Goal: Check status: Check status

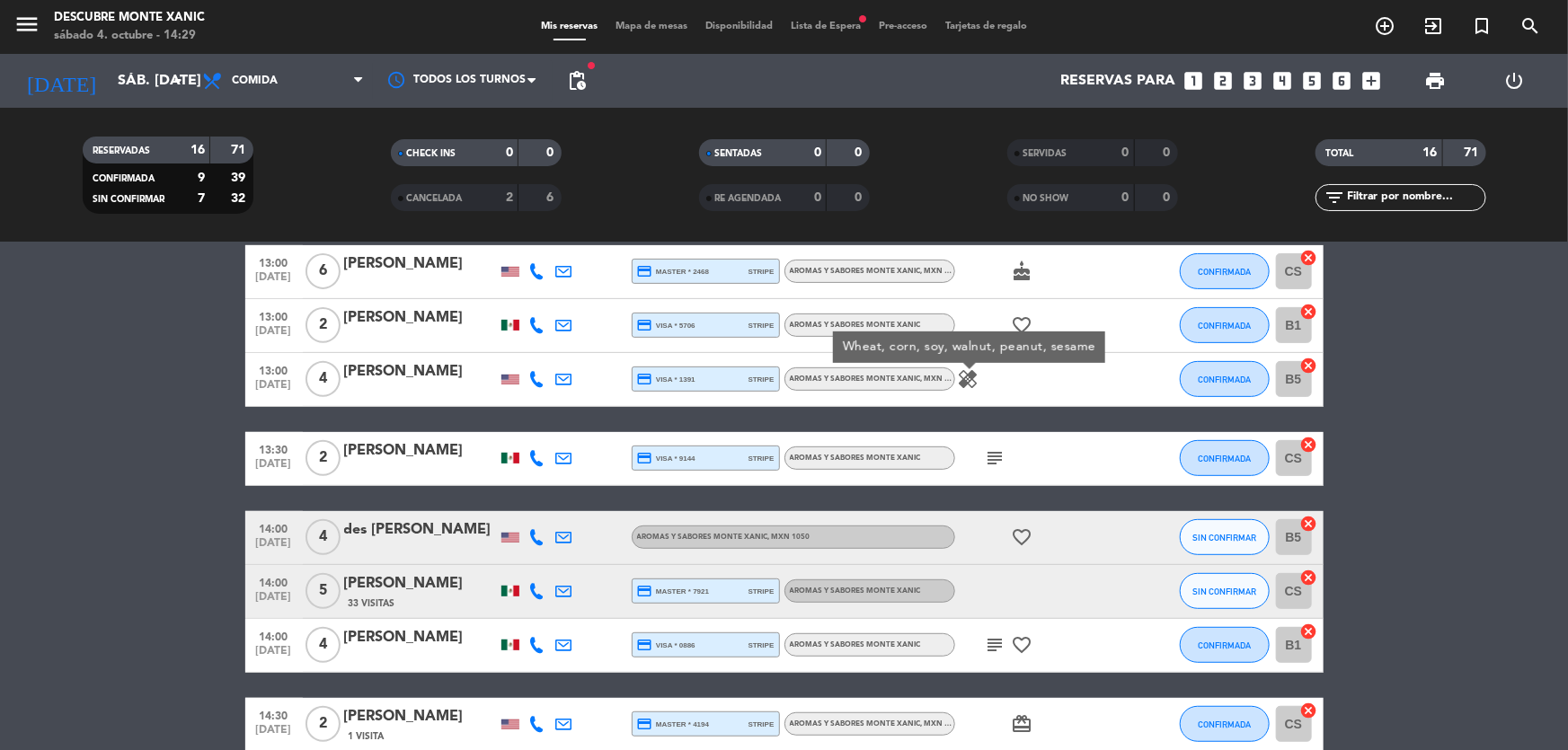
scroll to position [607, 0]
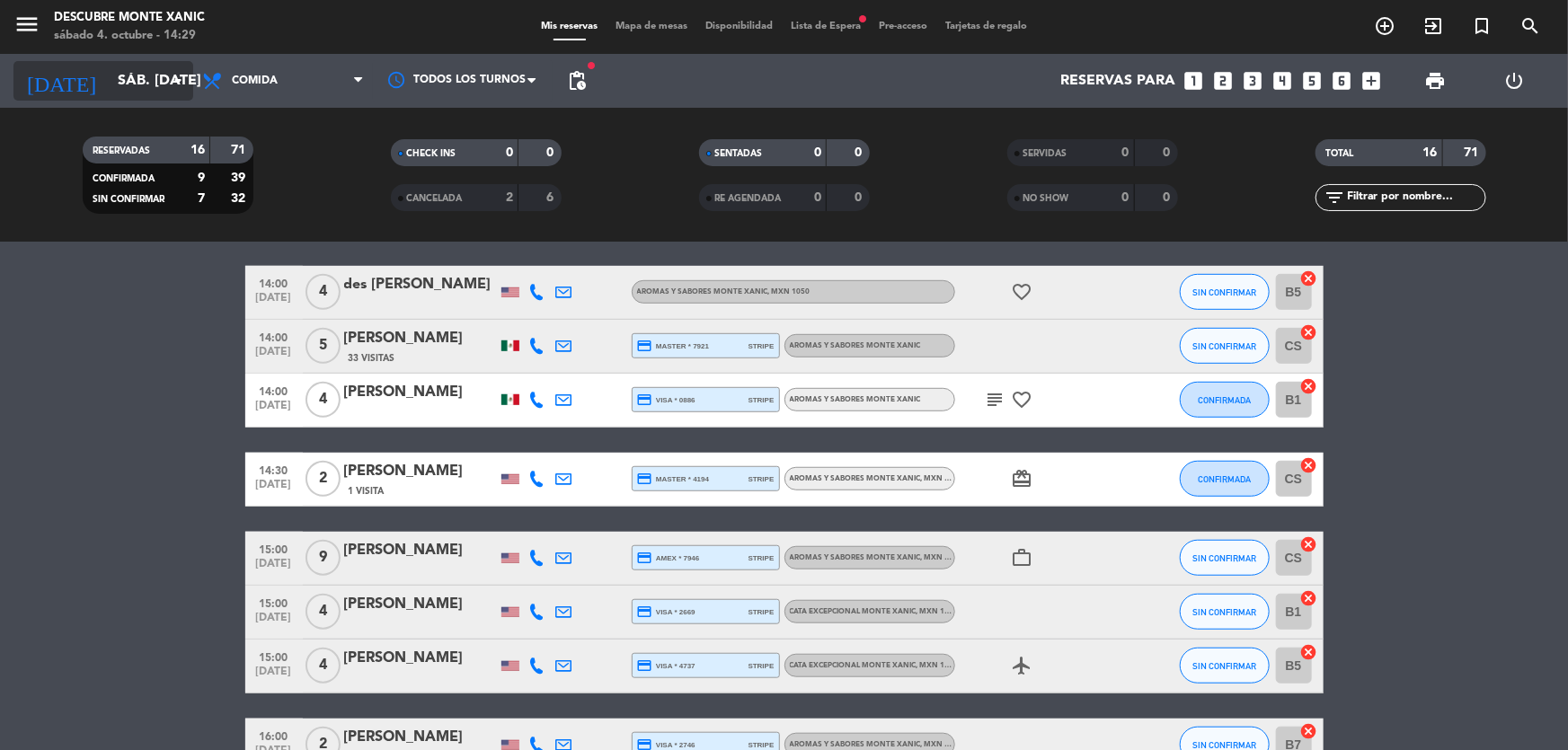
click at [126, 75] on input "sáb. [DATE]" at bounding box center [204, 81] width 190 height 35
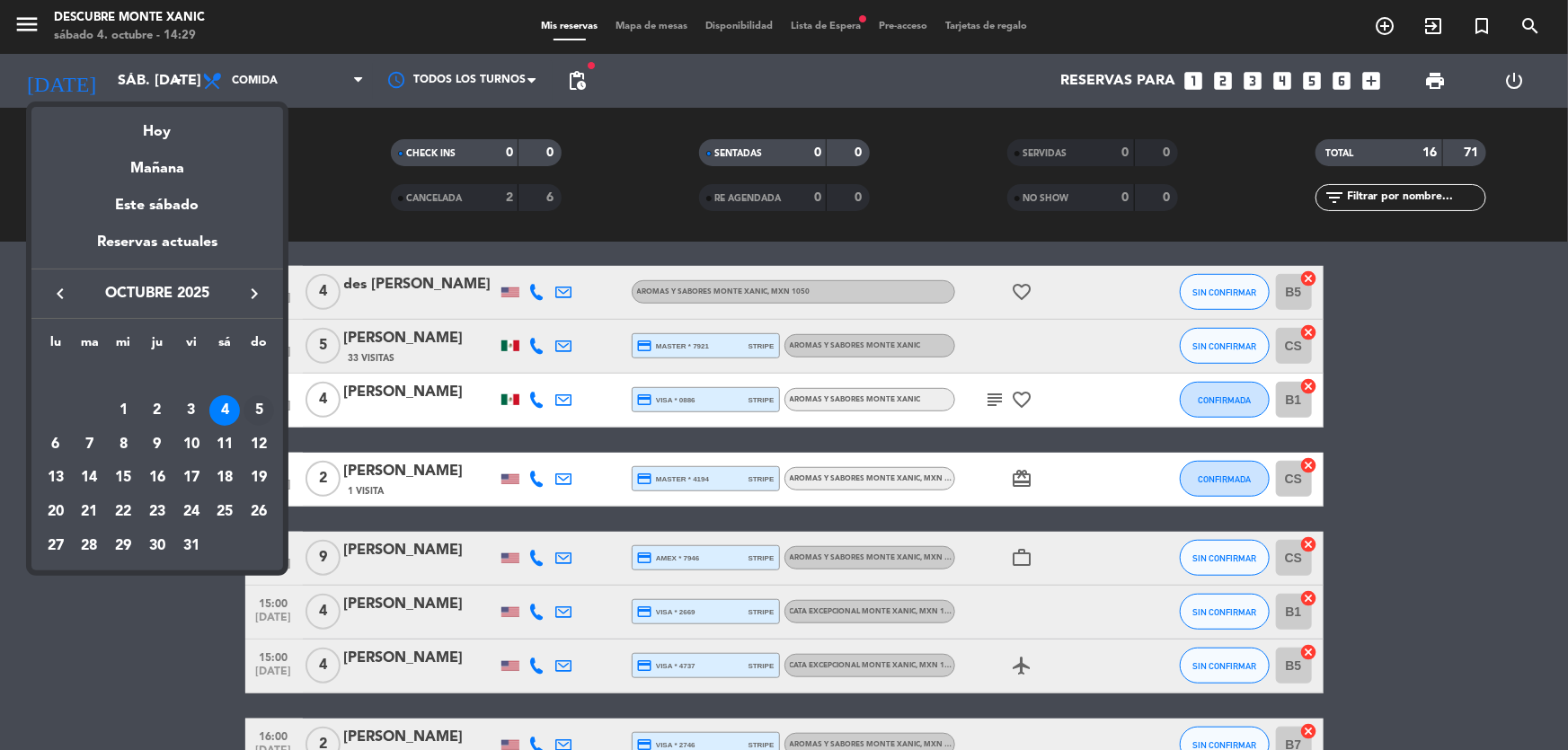
click at [252, 412] on div "5" at bounding box center [258, 410] width 31 height 31
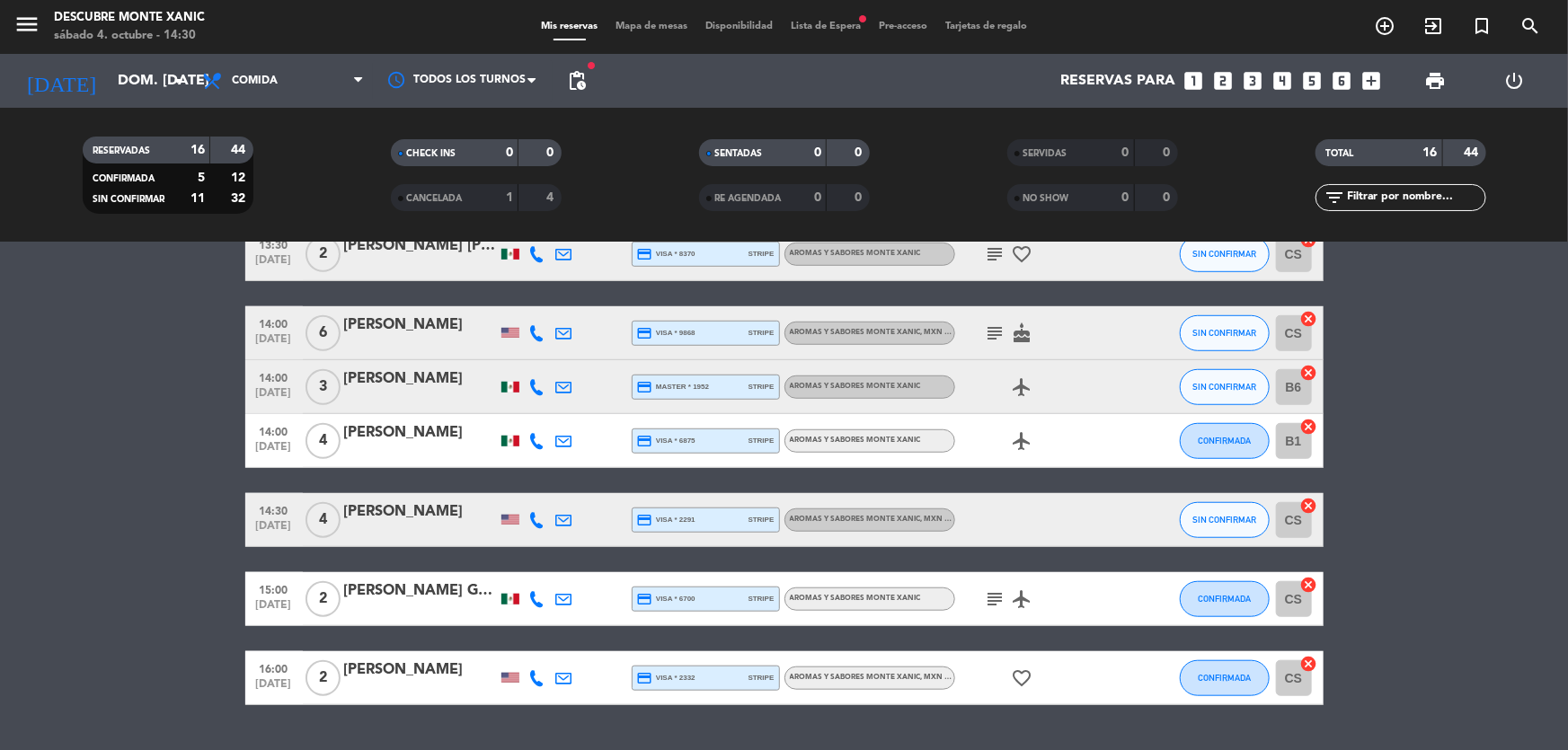
scroll to position [703, 0]
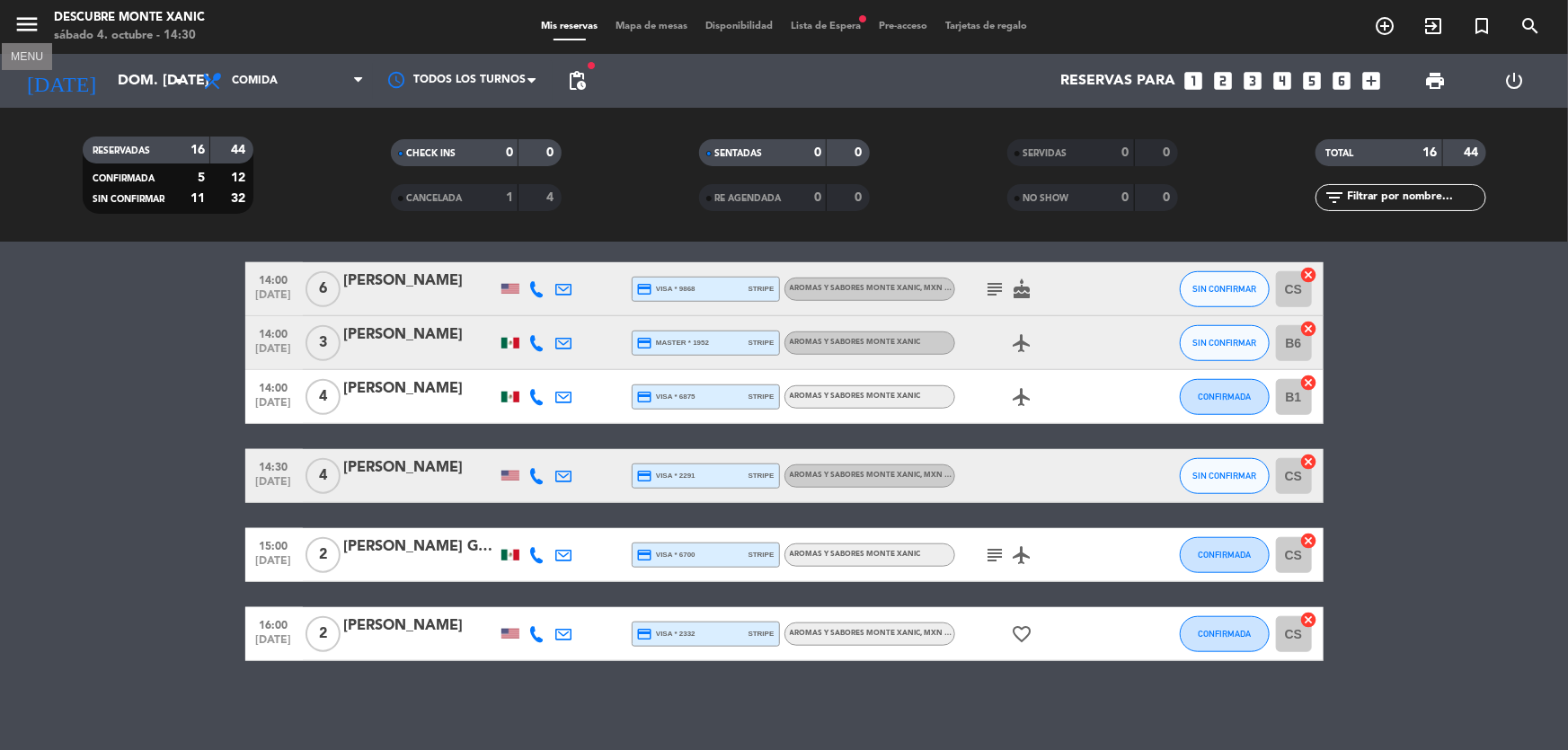
click at [21, 14] on icon "menu" at bounding box center [26, 23] width 27 height 27
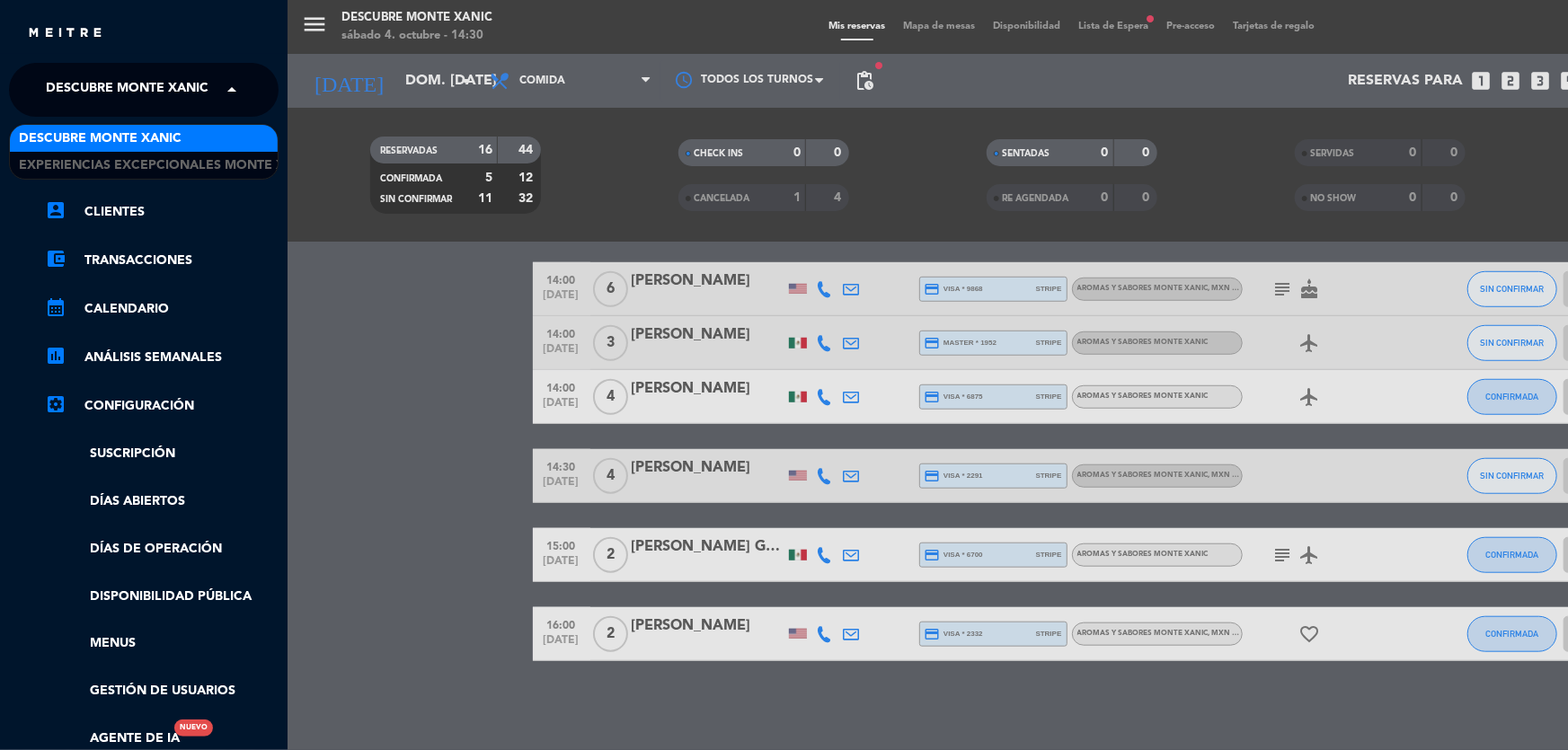
click at [147, 74] on span "Descubre Monte Xanic" at bounding box center [127, 90] width 162 height 38
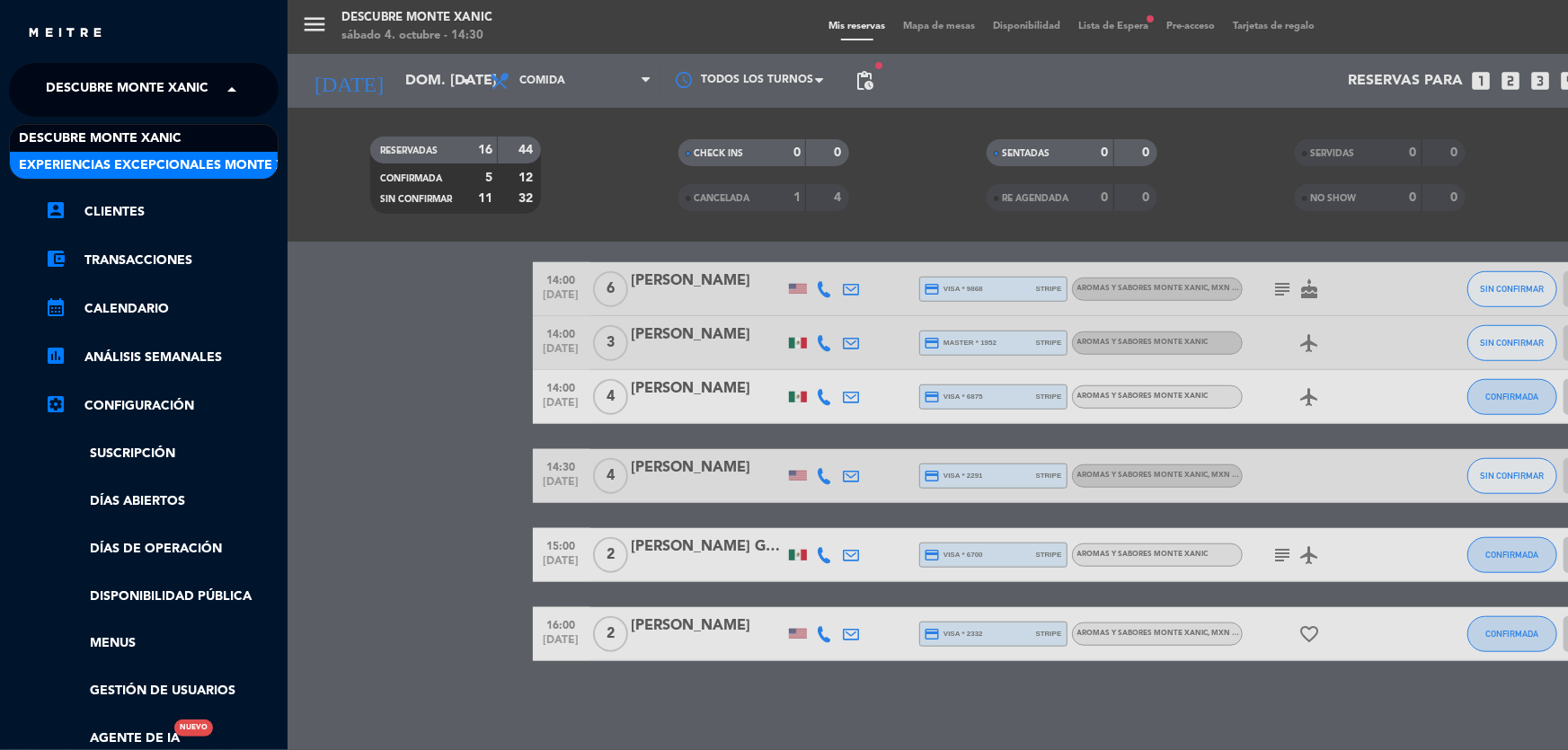
click at [127, 165] on span "Experiencias Excepcionales Monte Xanic" at bounding box center [167, 166] width 298 height 21
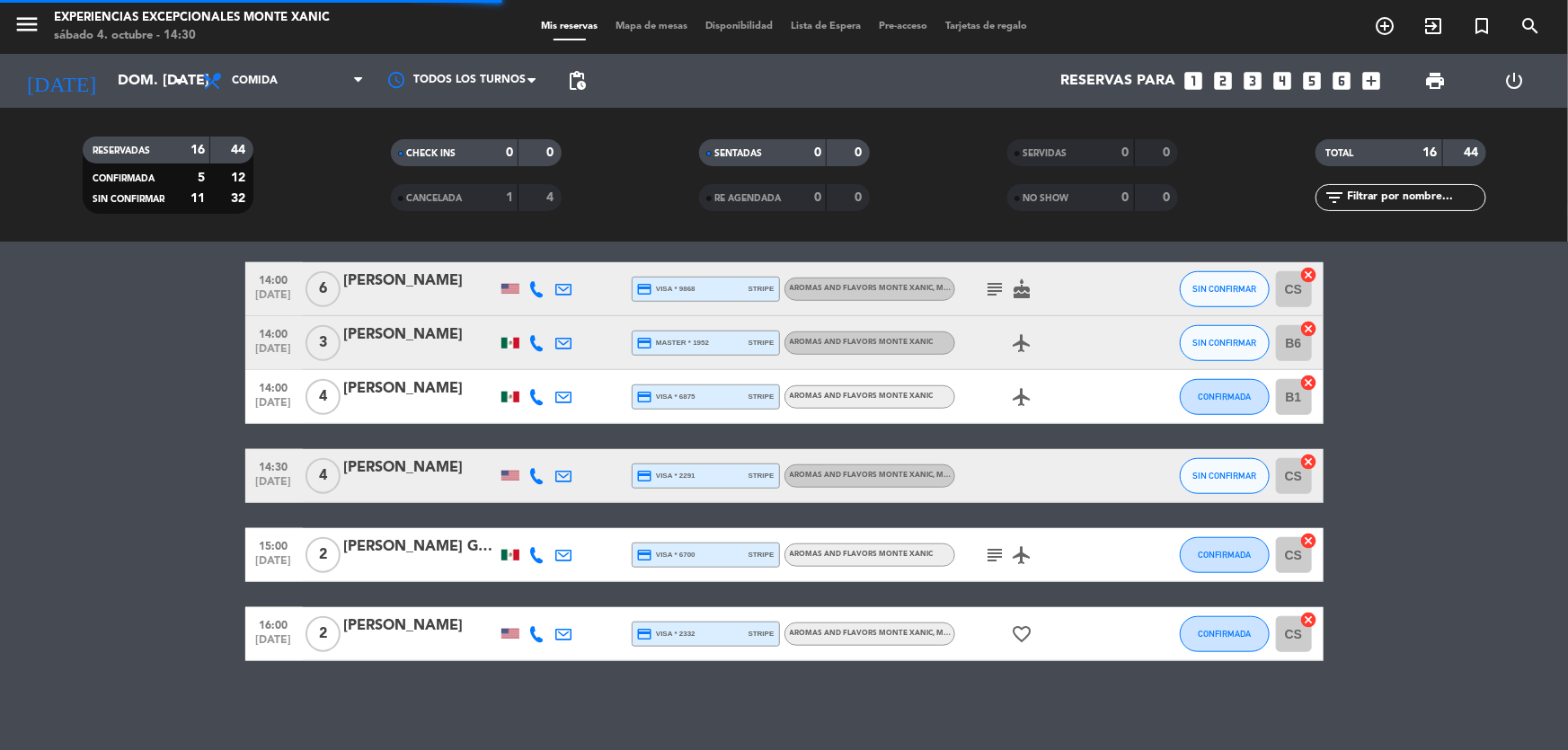
scroll to position [0, 0]
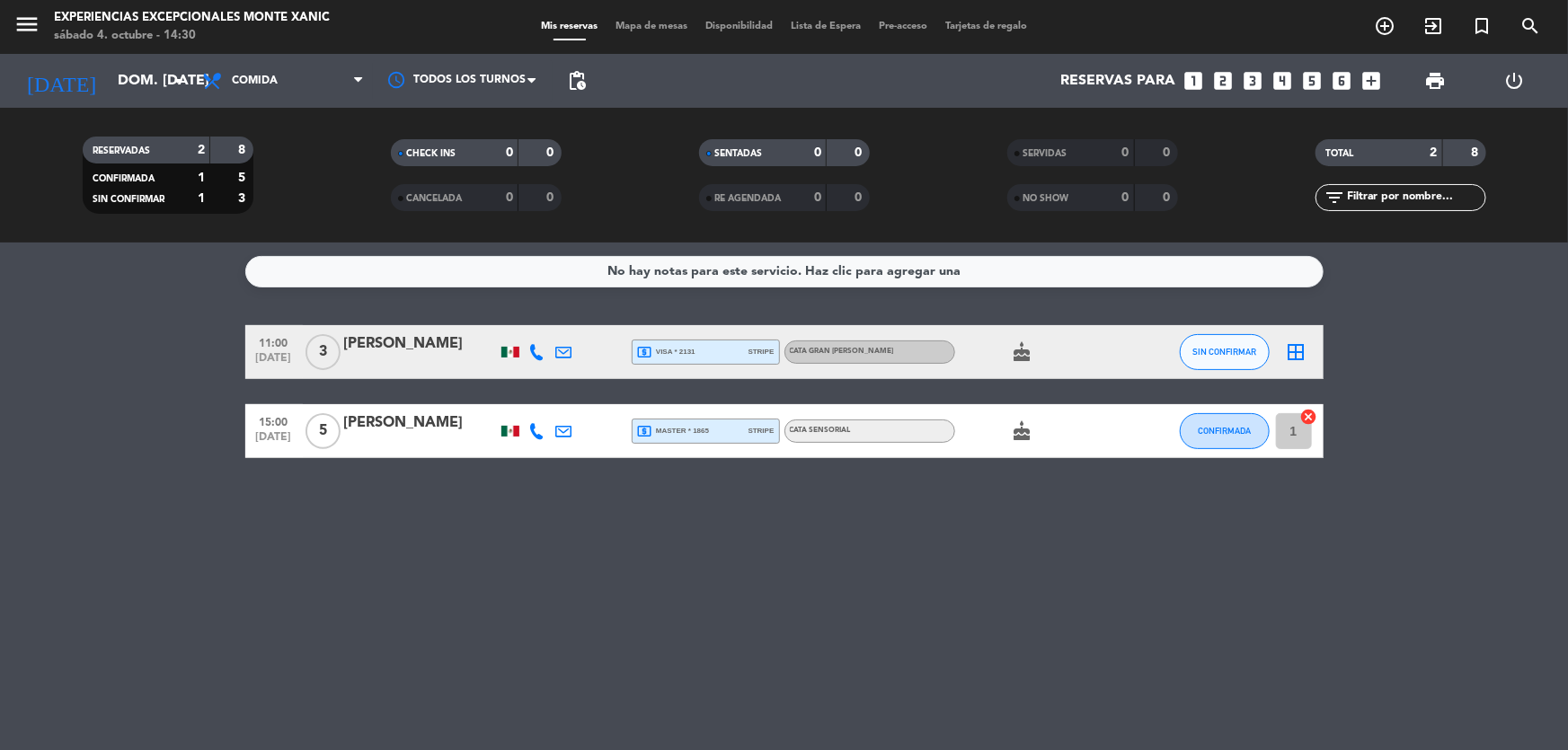
click at [842, 346] on div "CATA GRAN [PERSON_NAME]" at bounding box center [841, 352] width 104 height 11
drag, startPoint x: 353, startPoint y: 600, endPoint x: 414, endPoint y: 574, distance: 66.3
click at [354, 600] on div "No hay notas para este servicio. Haz clic para agregar una 11:00 [DATE] 3 [PERS…" at bounding box center [784, 496] width 1568 height 508
click at [875, 422] on div "CATA SENSORIAL" at bounding box center [870, 431] width 171 height 23
click at [152, 64] on input "dom. [DATE]" at bounding box center [204, 81] width 190 height 35
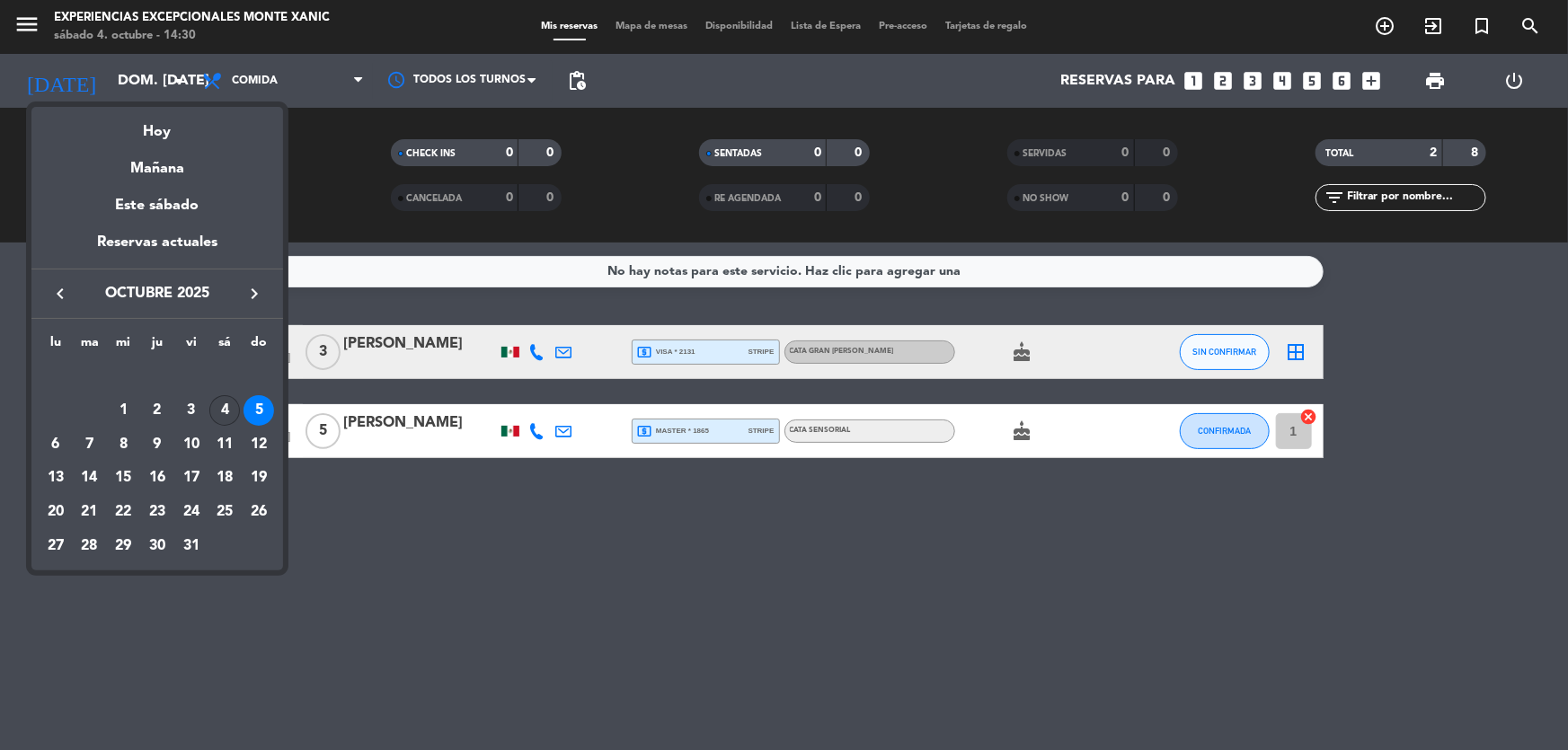
click at [227, 415] on div "4" at bounding box center [224, 410] width 31 height 31
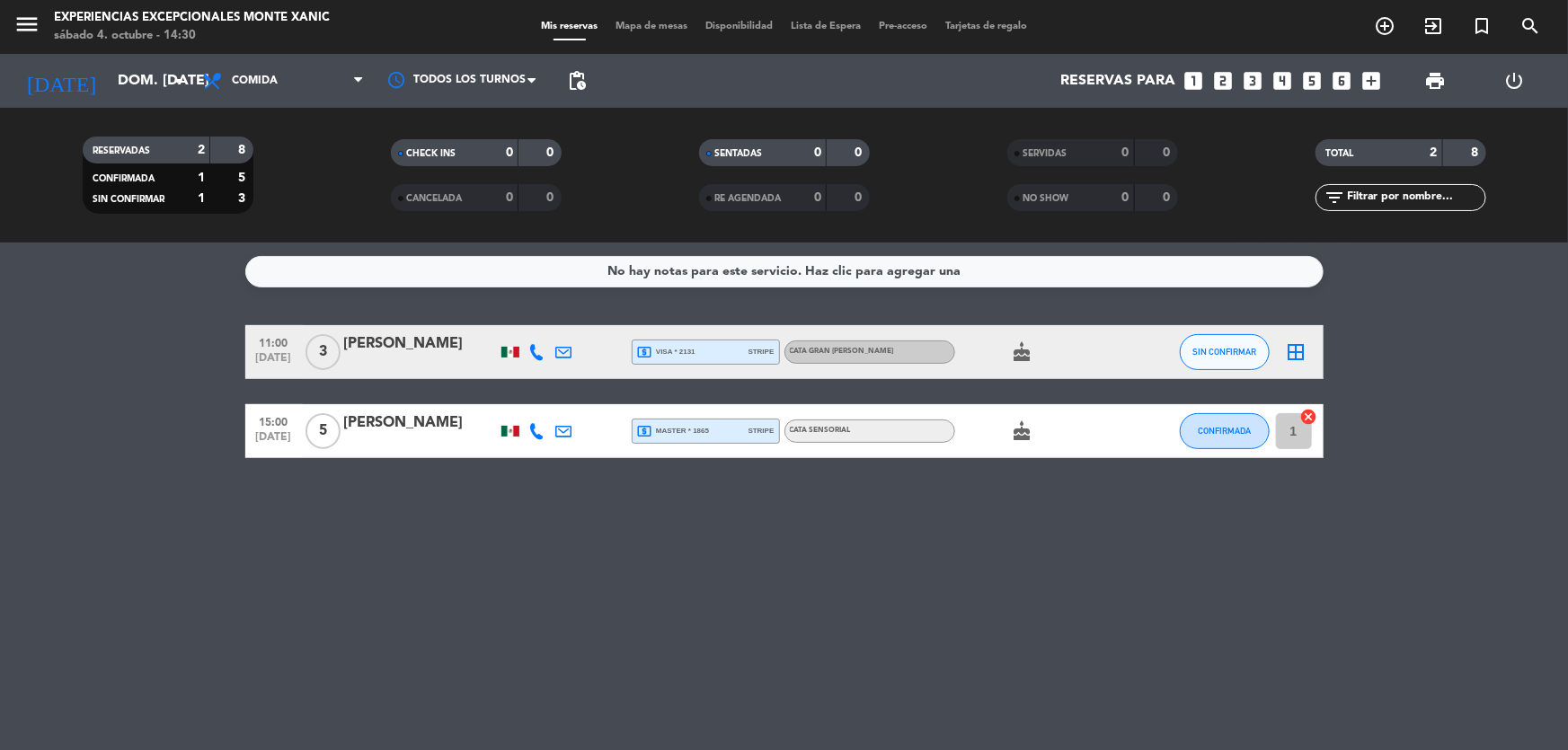
type input "sáb. [DATE]"
